Goal: Check status: Check status

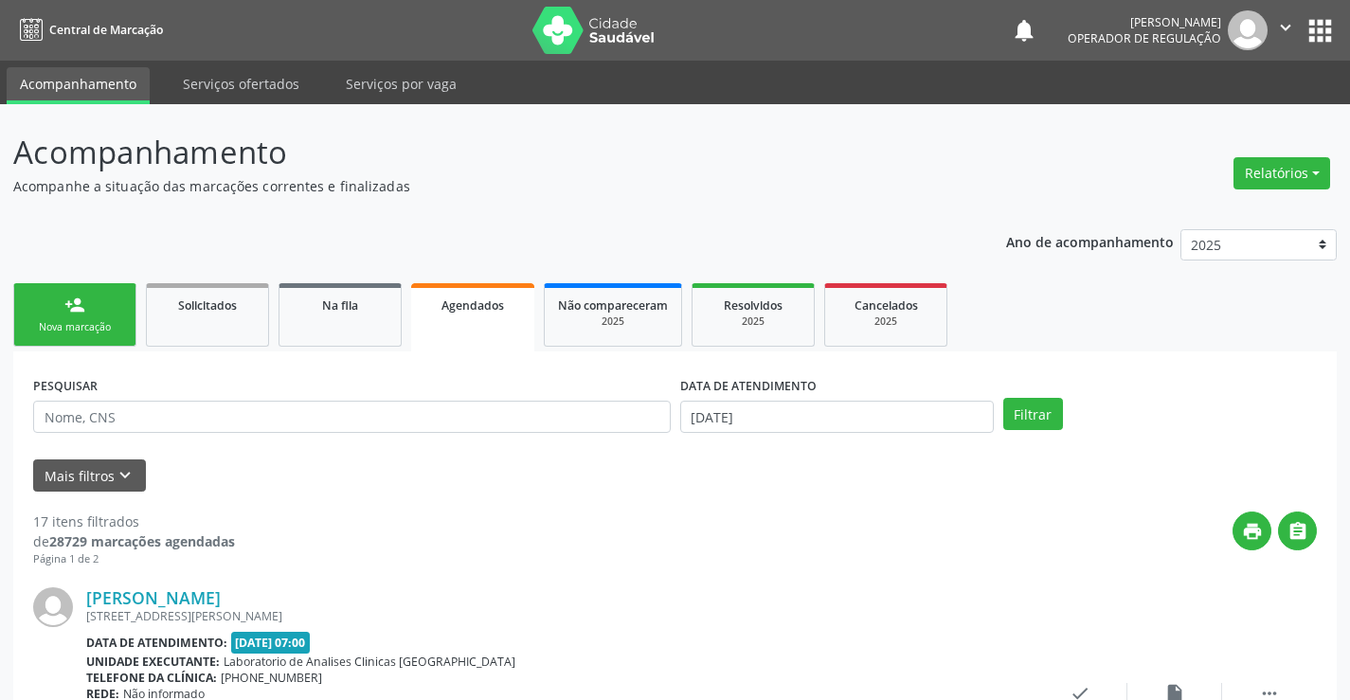
drag, startPoint x: 0, startPoint y: 0, endPoint x: 545, endPoint y: 412, distance: 683.1
click at [545, 412] on input "text" at bounding box center [352, 417] width 638 height 32
type input "705300447472790"
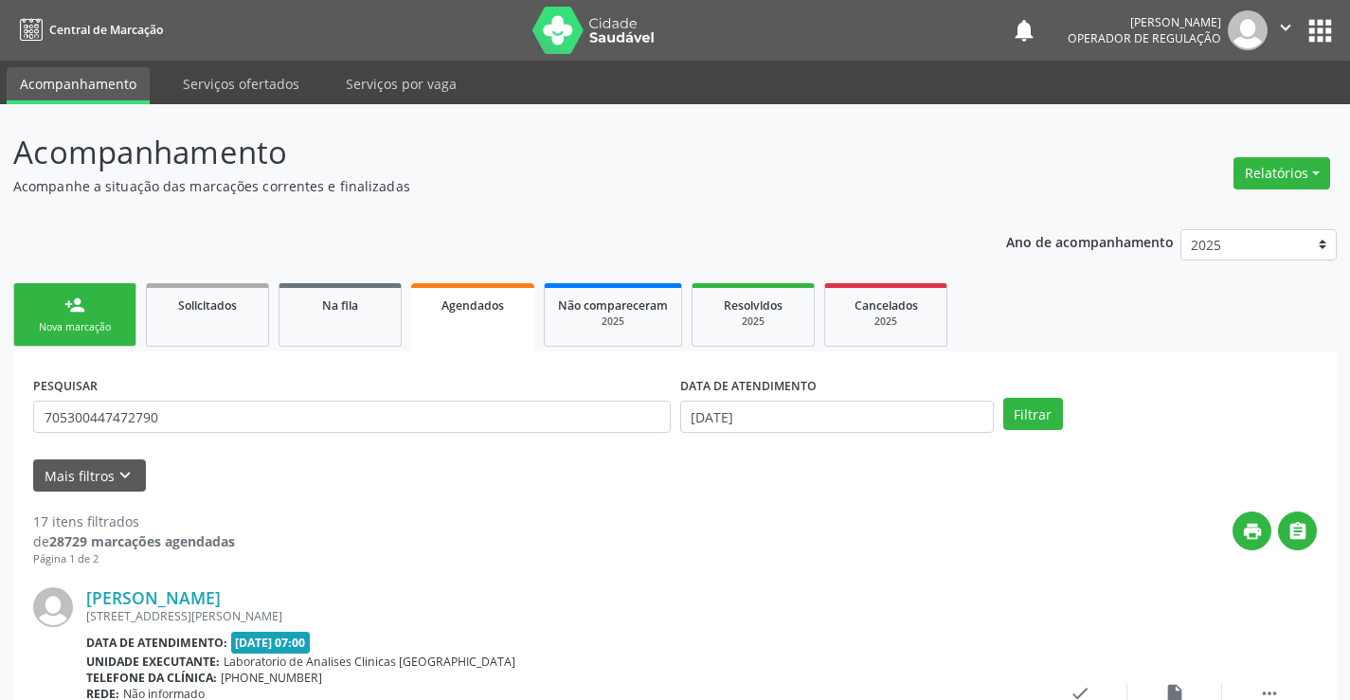
click at [1003, 398] on button "Filtrar" at bounding box center [1033, 414] width 60 height 32
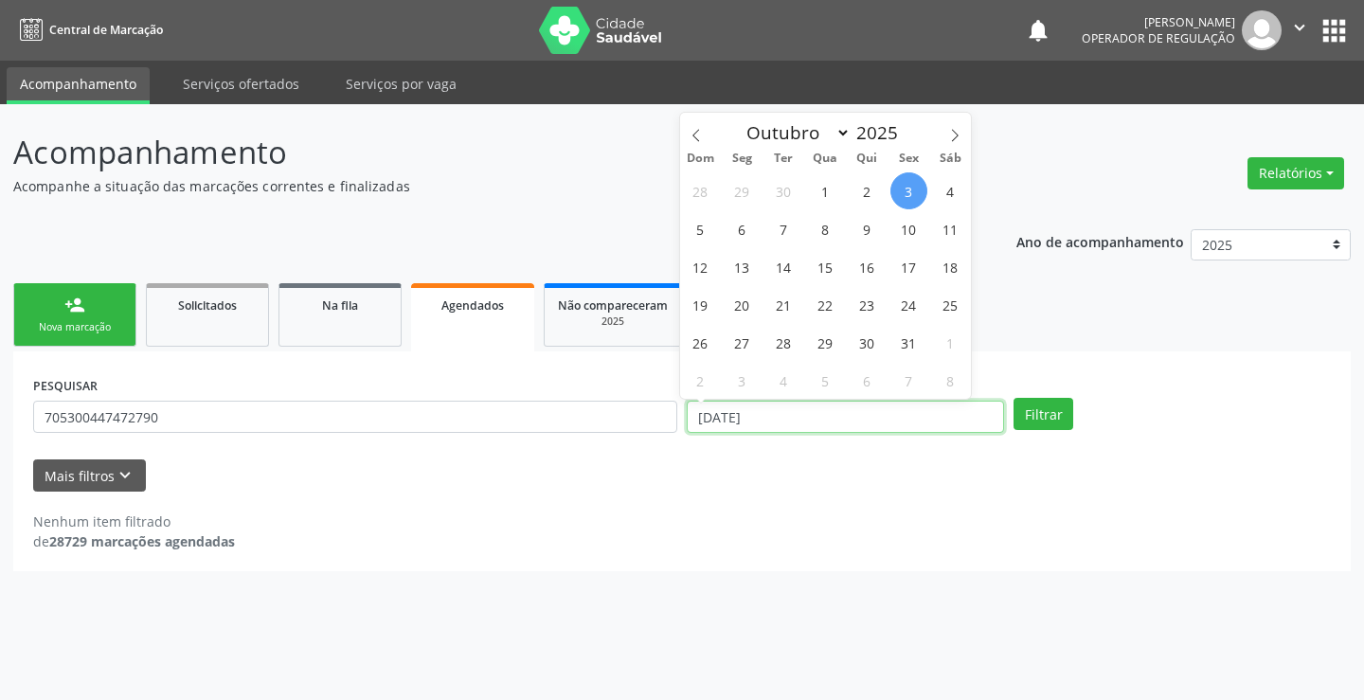
click at [818, 423] on input "[DATE]" at bounding box center [845, 417] width 317 height 32
click at [1014, 398] on button "Filtrar" at bounding box center [1044, 414] width 60 height 32
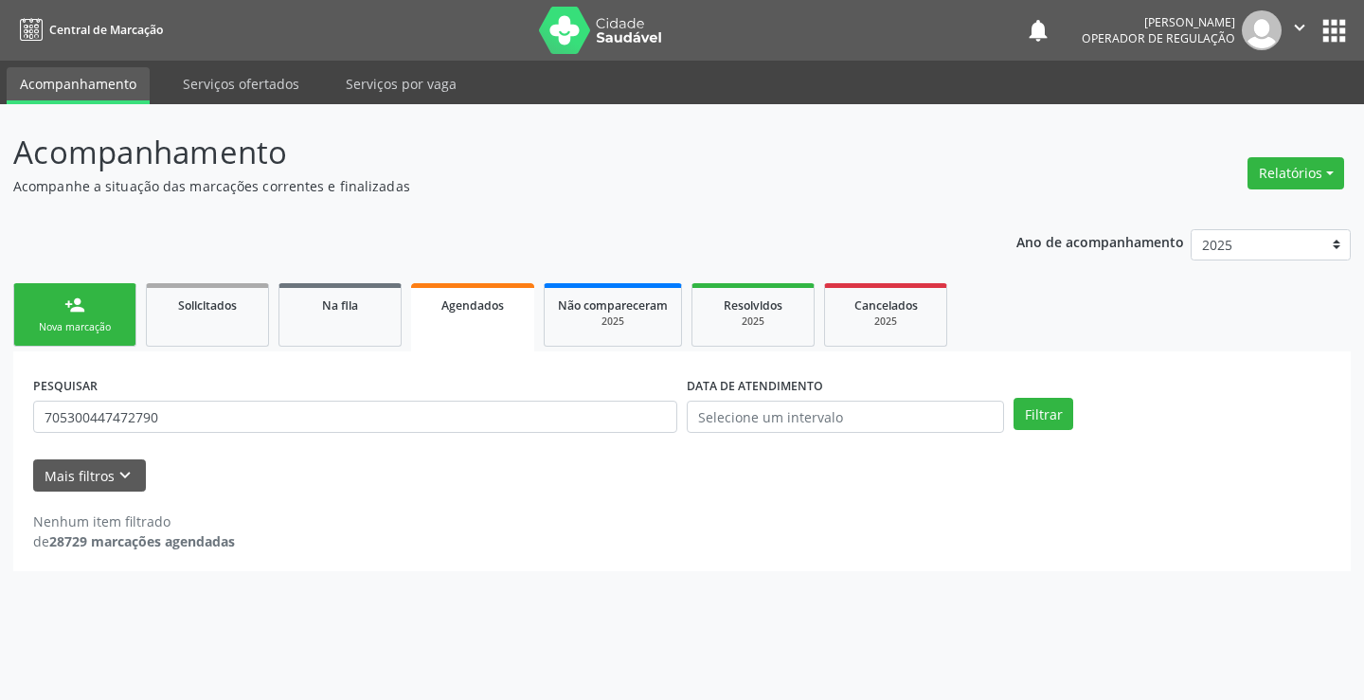
click at [1013, 412] on div "Filtrar" at bounding box center [1172, 414] width 327 height 32
click at [1030, 421] on button "Filtrar" at bounding box center [1044, 414] width 60 height 32
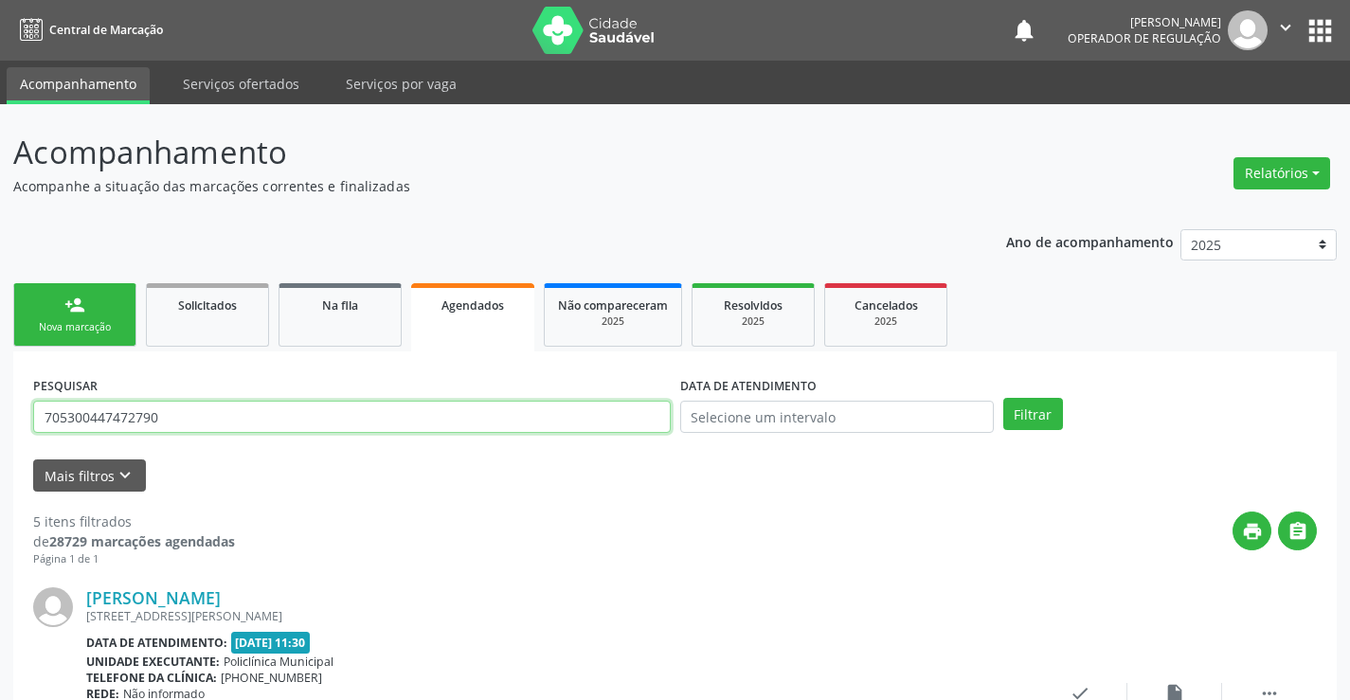
click at [523, 425] on input "705300447472790" at bounding box center [352, 417] width 638 height 32
click at [519, 427] on input "705300447472790" at bounding box center [352, 417] width 638 height 32
type input "706005326095649"
click at [1003, 398] on button "Filtrar" at bounding box center [1033, 414] width 60 height 32
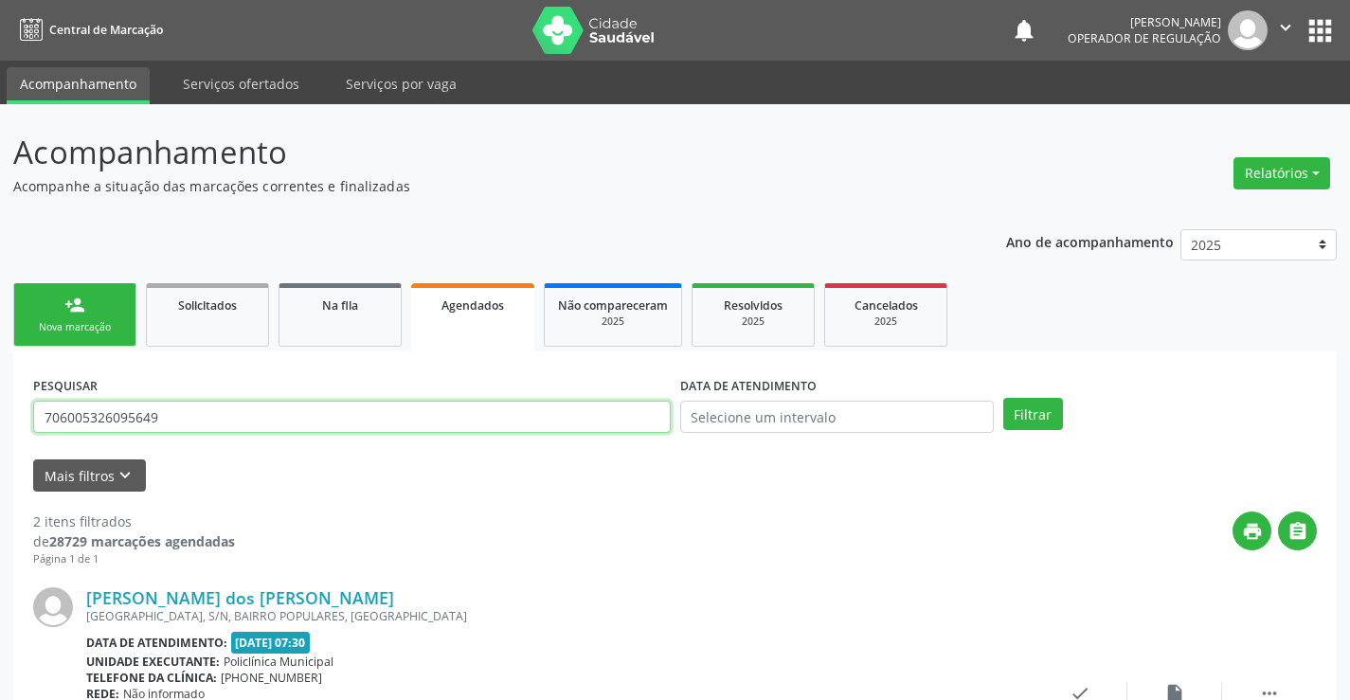
click at [269, 419] on input "706005326095649" at bounding box center [352, 417] width 638 height 32
type input "05612702523"
click at [1003, 398] on button "Filtrar" at bounding box center [1033, 414] width 60 height 32
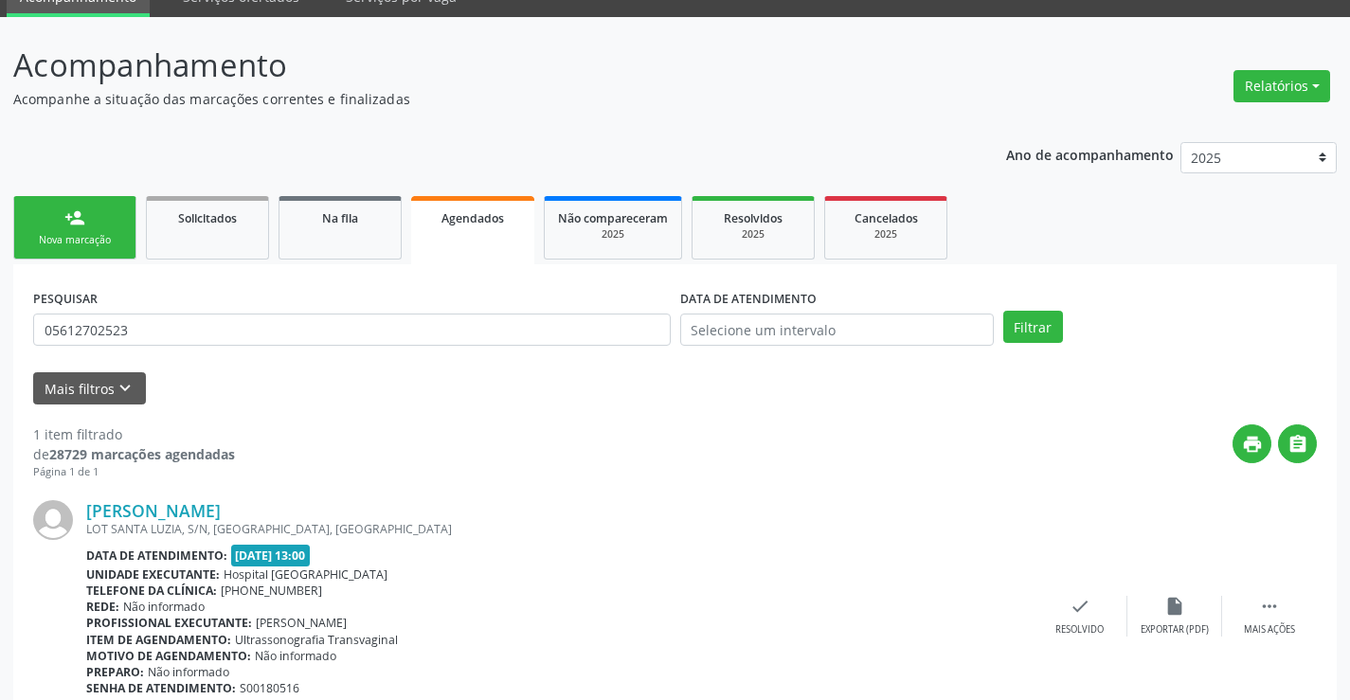
scroll to position [172, 0]
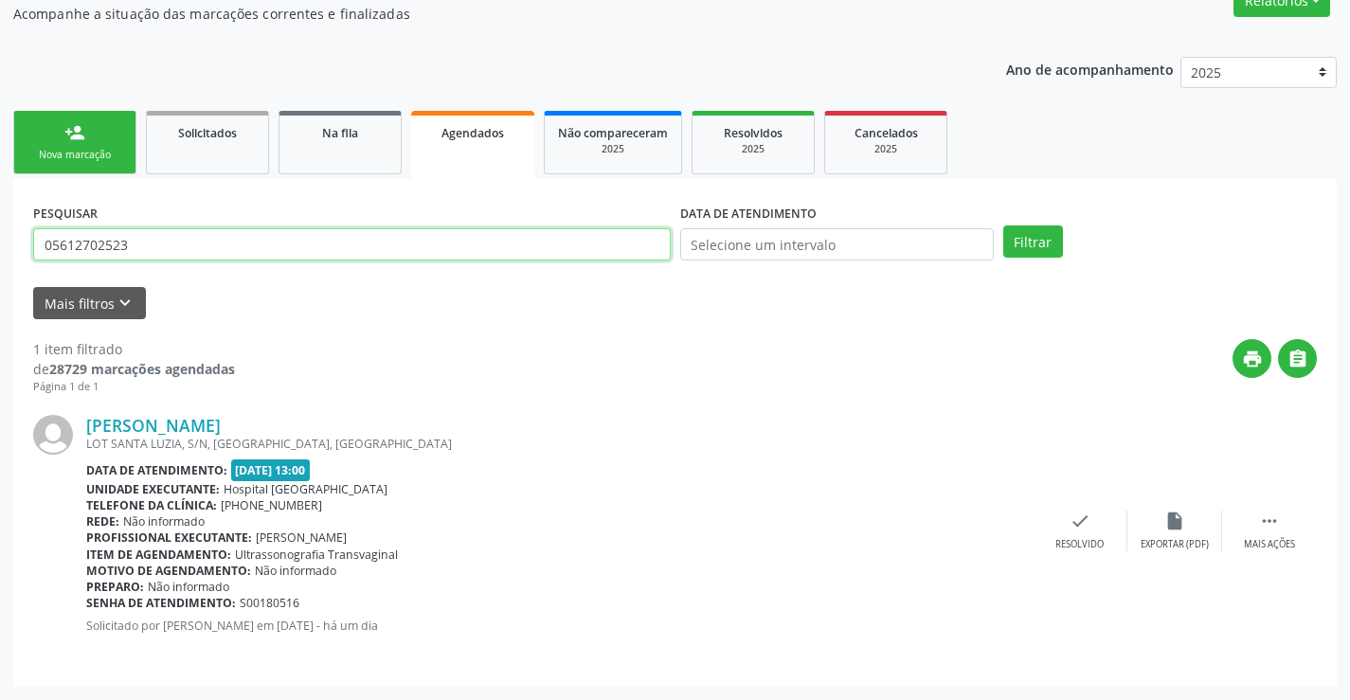
click at [224, 236] on input "05612702523" at bounding box center [352, 244] width 638 height 32
type input "700406443323247"
click at [1003, 225] on button "Filtrar" at bounding box center [1033, 241] width 60 height 32
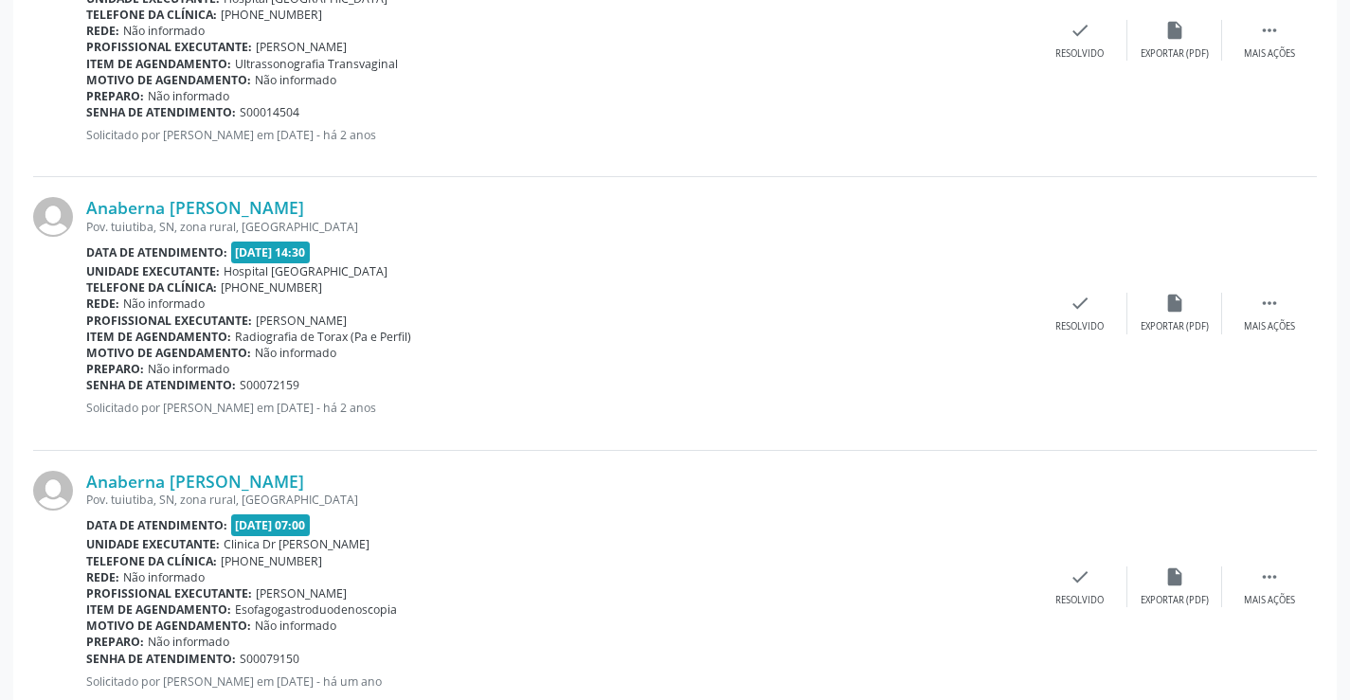
scroll to position [992, 0]
